Goal: Task Accomplishment & Management: Use online tool/utility

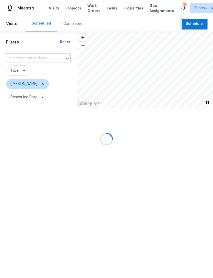
click at [199, 25] on span "Schedule" at bounding box center [194, 24] width 17 height 6
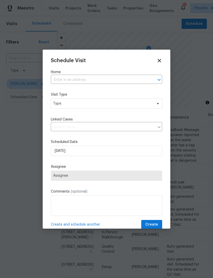
click at [123, 78] on input "text" at bounding box center [99, 80] width 97 height 8
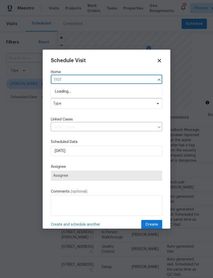
type input "1107"
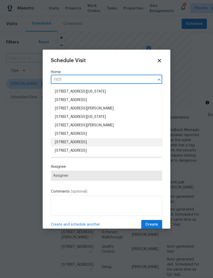
click at [84, 141] on li "[STREET_ADDRESS]" at bounding box center [106, 142] width 111 height 8
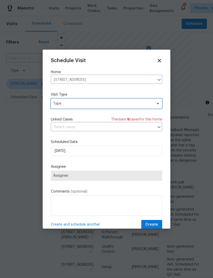
click at [94, 106] on span "Type" at bounding box center [102, 103] width 99 height 5
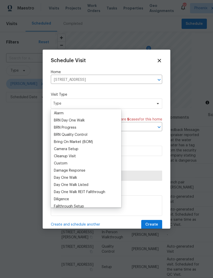
scroll to position [31, 0]
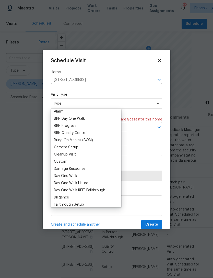
click at [67, 163] on div "Custom" at bounding box center [61, 161] width 14 height 5
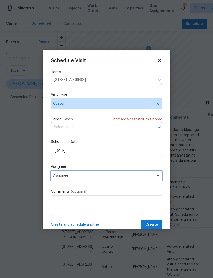
click at [85, 181] on span "Assignee" at bounding box center [106, 176] width 111 height 10
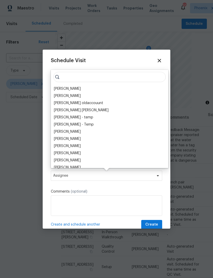
click at [69, 88] on div "[PERSON_NAME]" at bounding box center [67, 88] width 27 height 5
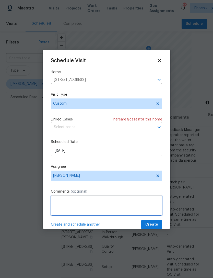
click at [110, 202] on textarea at bounding box center [106, 205] width 111 height 20
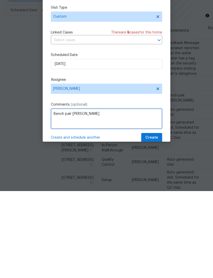
type textarea "Bench pair [PERSON_NAME]"
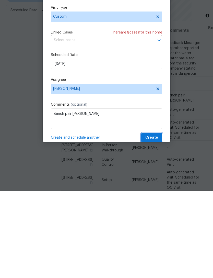
click at [155, 221] on span "Create" at bounding box center [151, 224] width 13 height 6
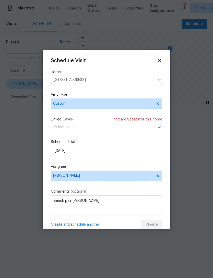
scroll to position [0, 0]
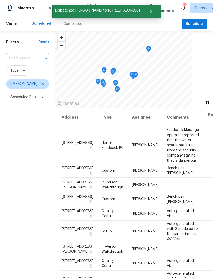
click at [25, 170] on div "Filters Reset ​ Type [PERSON_NAME] Scheduled Date" at bounding box center [27, 180] width 55 height 299
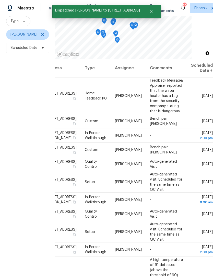
scroll to position [0, 41]
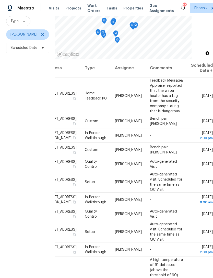
click at [0, 0] on icon at bounding box center [0, 0] width 0 height 0
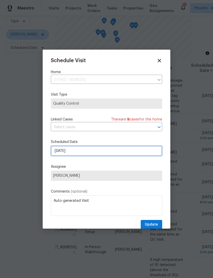
click at [127, 156] on input "[DATE]" at bounding box center [106, 151] width 111 height 10
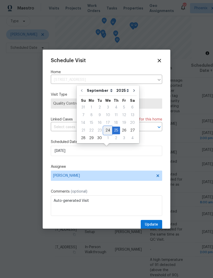
click at [108, 131] on div "24" at bounding box center [108, 130] width 8 height 7
type input "[DATE]"
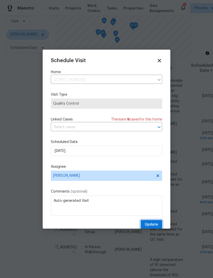
click at [159, 226] on button "Update" at bounding box center [151, 224] width 21 height 9
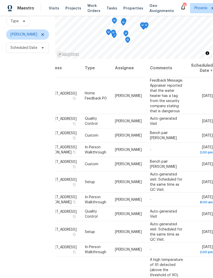
click at [0, 0] on icon at bounding box center [0, 0] width 0 height 0
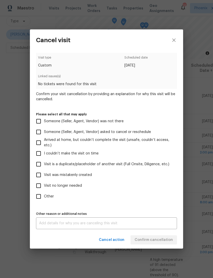
click at [40, 173] on input "Visit was mistakenly created" at bounding box center [38, 175] width 11 height 11
checkbox input "true"
click at [162, 244] on button "Confirm cancellation" at bounding box center [154, 239] width 47 height 9
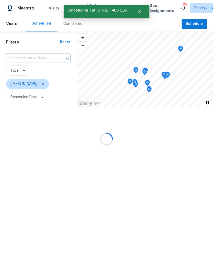
scroll to position [0, 0]
